Goal: Check status: Check status

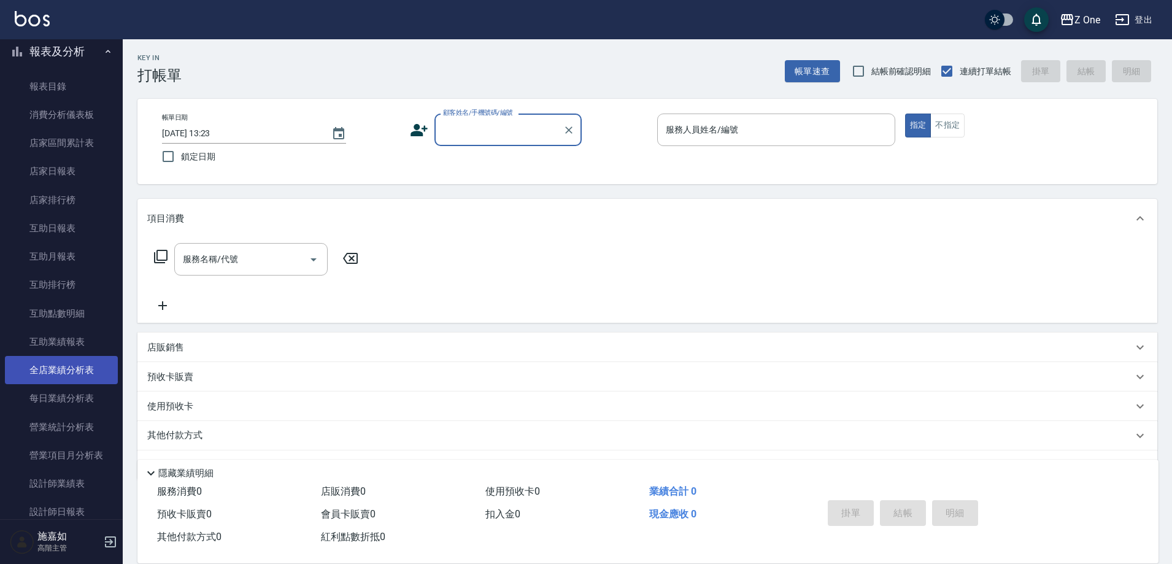
scroll to position [491, 0]
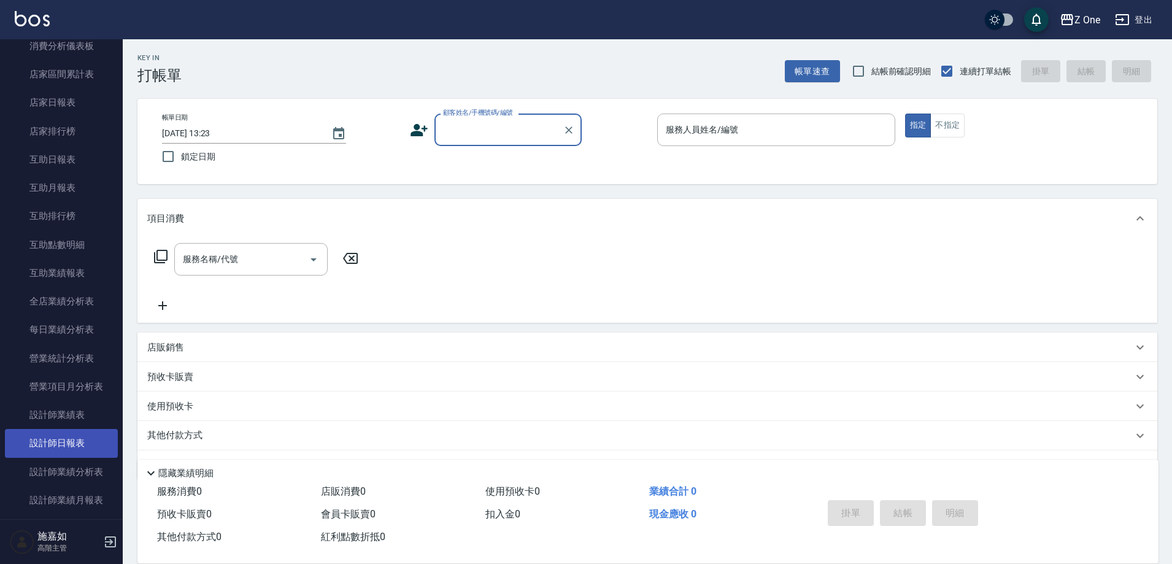
click at [71, 443] on link "設計師日報表" at bounding box center [61, 443] width 113 height 28
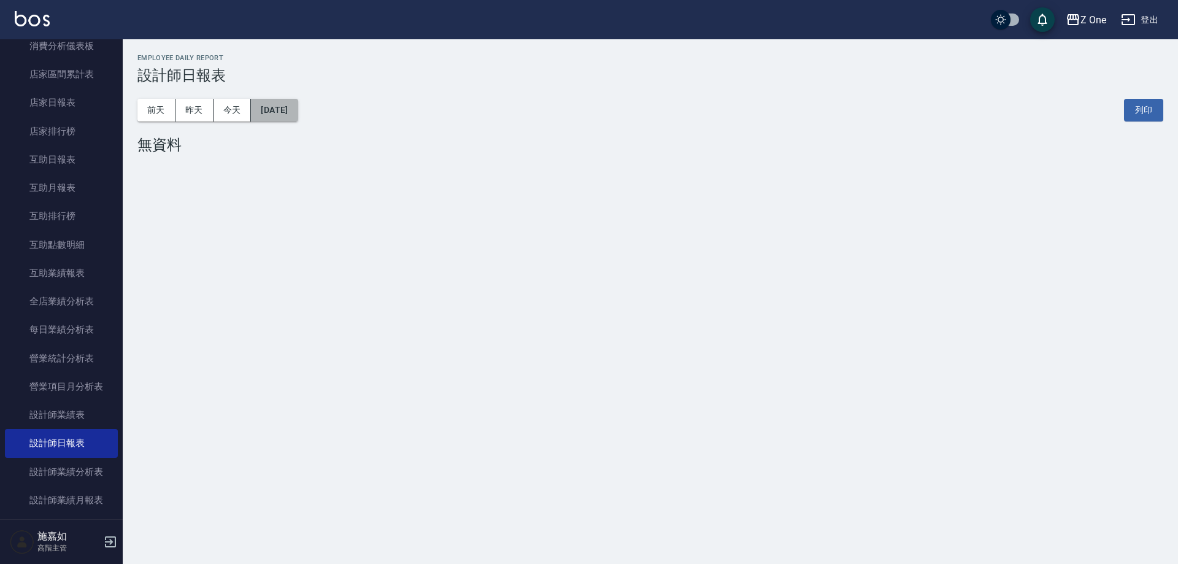
click at [298, 118] on button "[DATE]" at bounding box center [274, 110] width 47 height 23
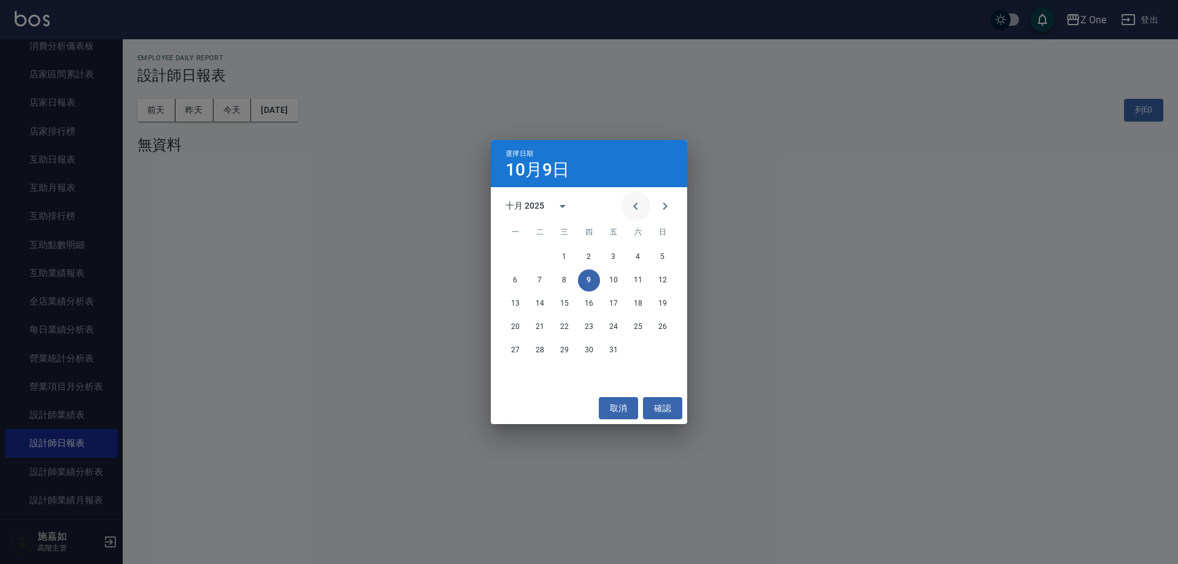
click at [641, 205] on icon "Previous month" at bounding box center [635, 206] width 15 height 15
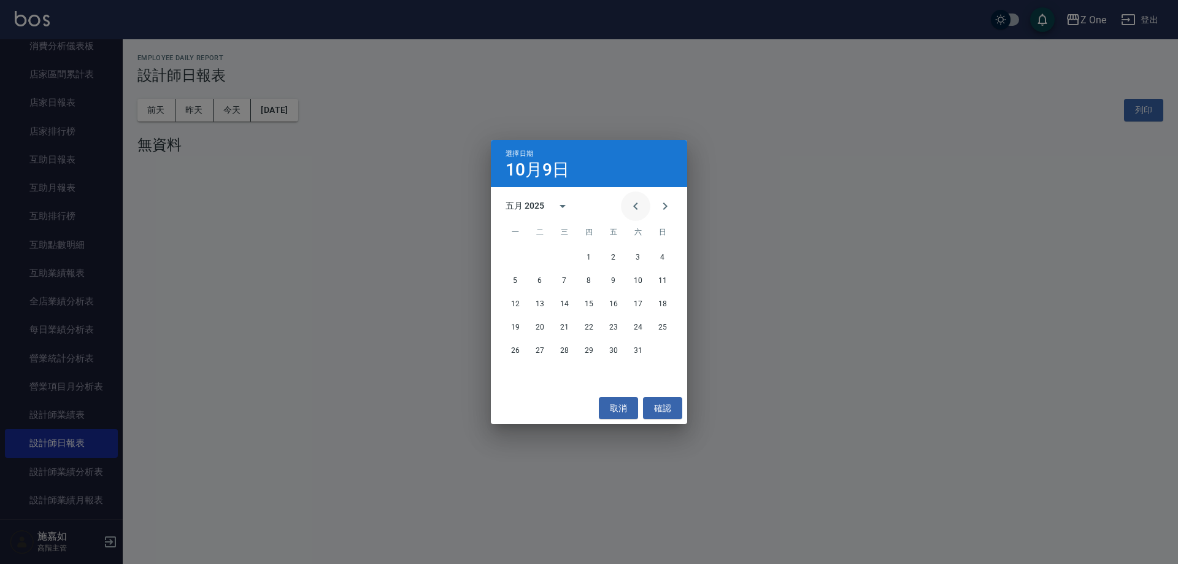
click at [641, 205] on icon "Previous month" at bounding box center [635, 206] width 15 height 15
click at [522, 327] on button "20" at bounding box center [515, 327] width 22 height 22
